Goal: Information Seeking & Learning: Learn about a topic

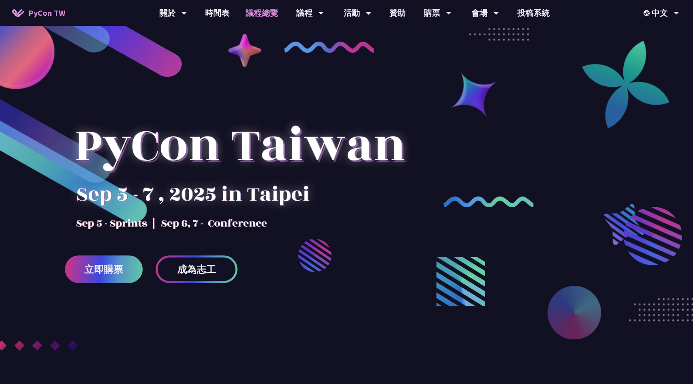
click at [264, 10] on link "議程總覽" at bounding box center [262, 13] width 49 height 26
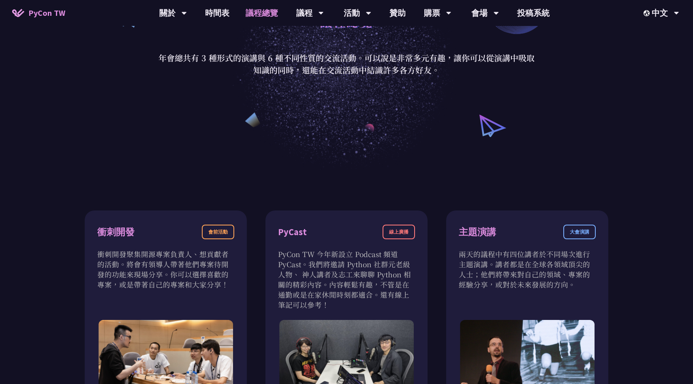
scroll to position [148, 0]
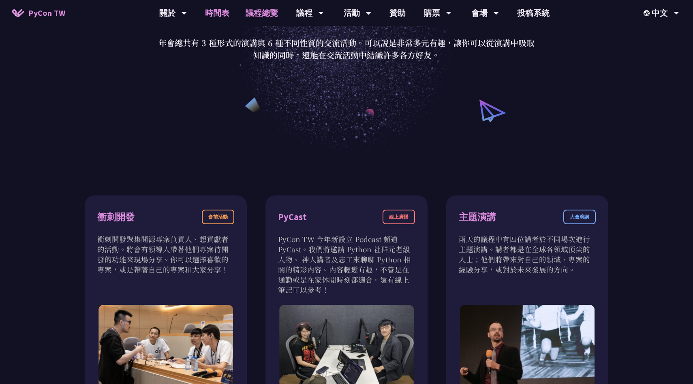
click at [226, 13] on link "時間表" at bounding box center [217, 13] width 41 height 26
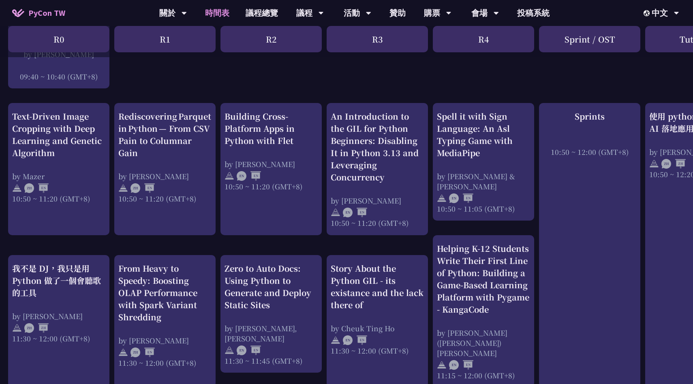
scroll to position [283, 0]
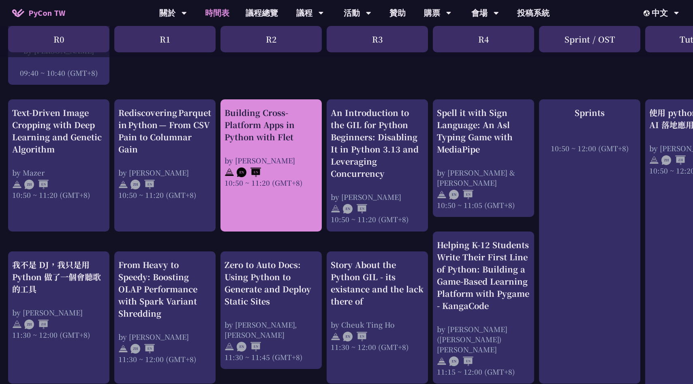
click at [285, 137] on div "Building Cross-Platform Apps in Python with Flet" at bounding box center [271, 125] width 93 height 36
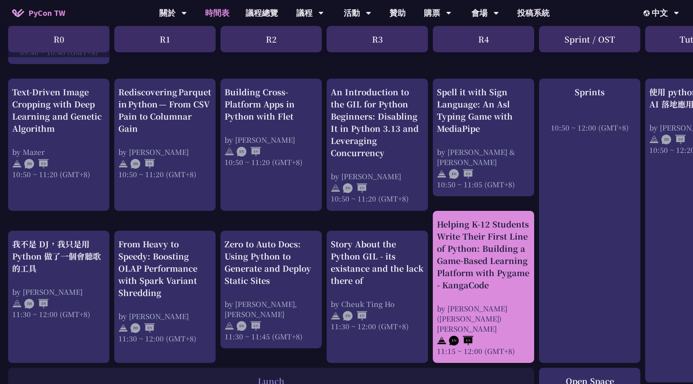
scroll to position [302, 0]
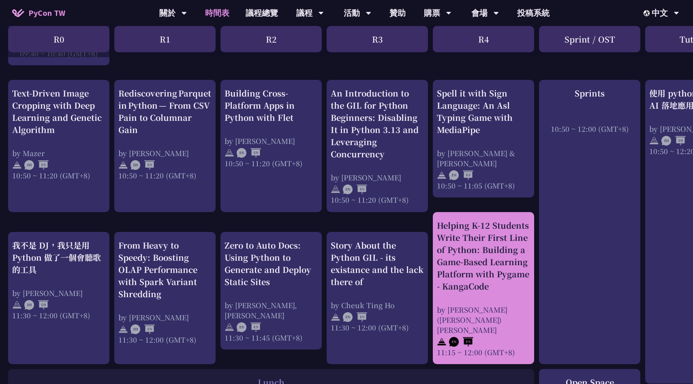
click at [488, 256] on div "Helping K-12 Students Write Their First Line of Python: Building a Game-Based L…" at bounding box center [483, 255] width 93 height 73
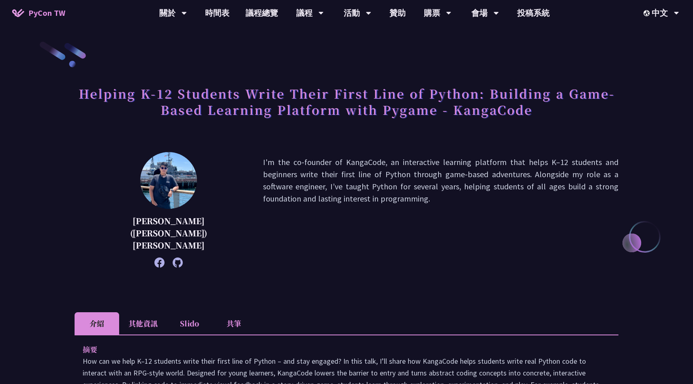
scroll to position [4, 0]
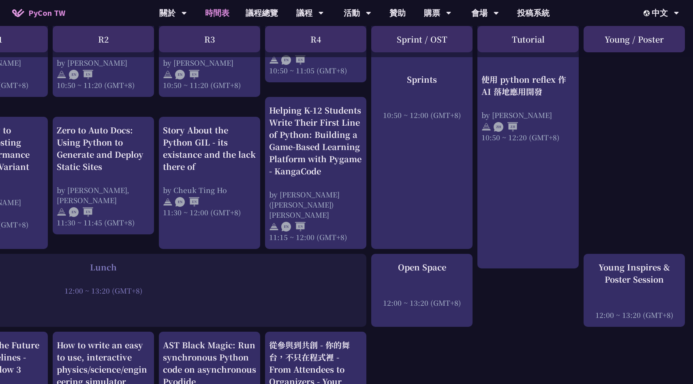
scroll to position [403, 168]
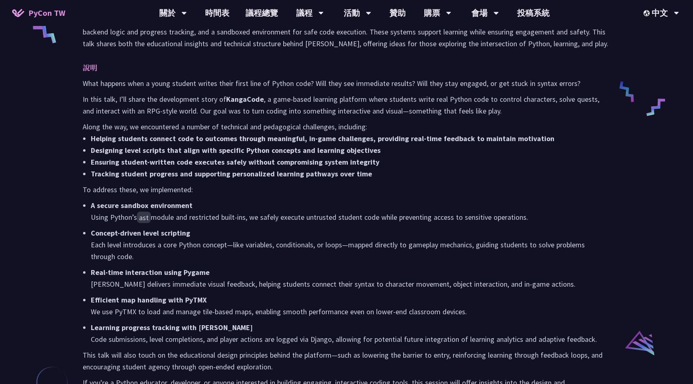
scroll to position [379, 0]
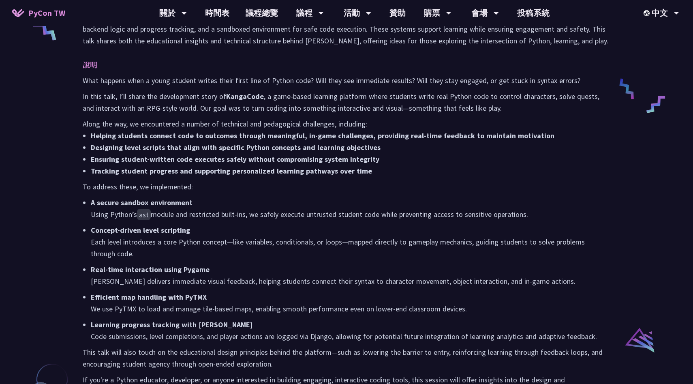
click at [244, 92] on strong "KangaCode" at bounding box center [245, 96] width 38 height 9
copy strong "KangaCode"
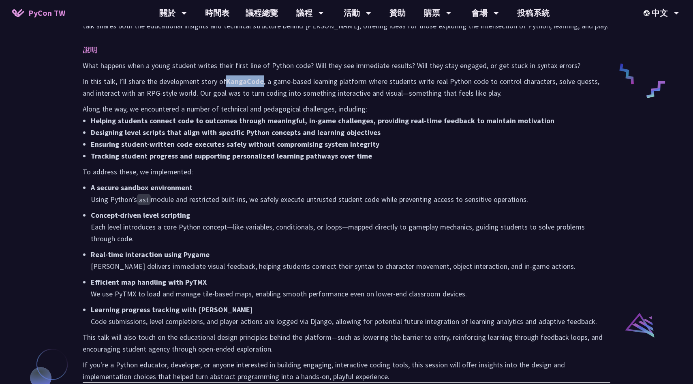
scroll to position [400, 0]
